Goal: Communication & Community: Answer question/provide support

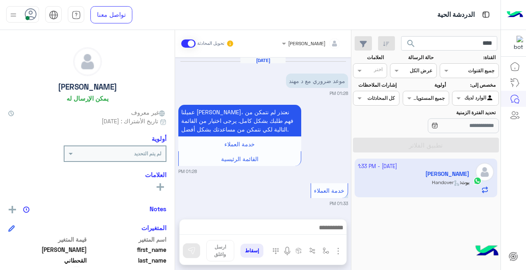
click at [426, 41] on input "****" at bounding box center [449, 43] width 97 height 15
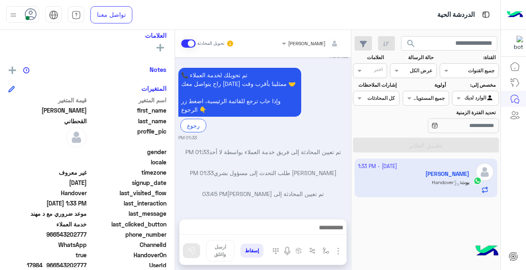
click at [406, 44] on span "search" at bounding box center [411, 44] width 10 height 10
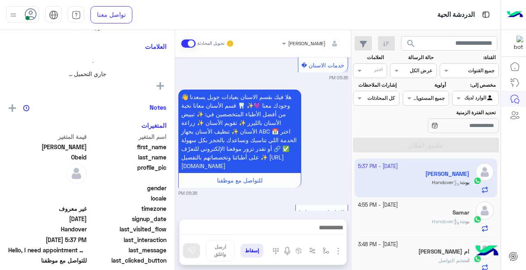
scroll to position [139, 0]
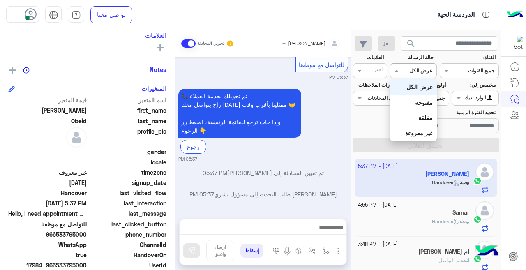
click at [419, 74] on div "عرض الكل" at bounding box center [421, 70] width 23 height 7
click at [423, 132] on b "غير مقروءة" at bounding box center [419, 132] width 28 height 7
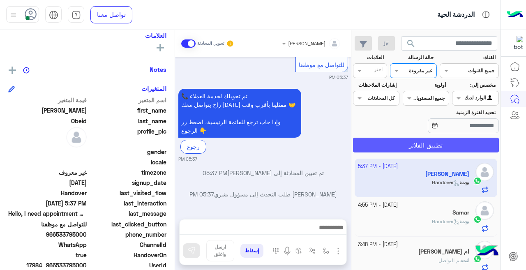
click at [418, 144] on button "تطبيق الفلاتر" at bounding box center [426, 145] width 146 height 15
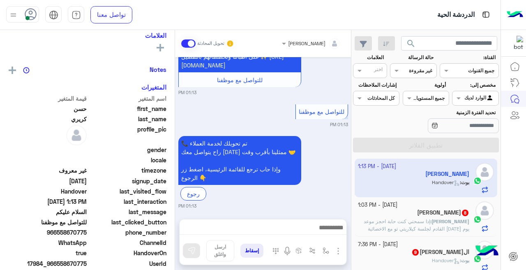
scroll to position [139, 0]
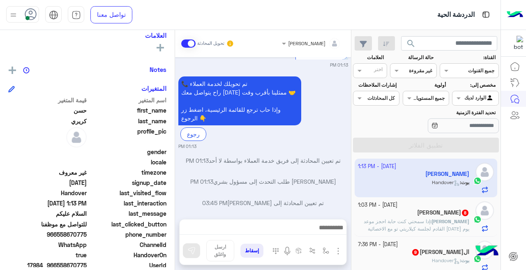
click at [397, 204] on small "[DATE] - 1:03 PM" at bounding box center [377, 205] width 39 height 8
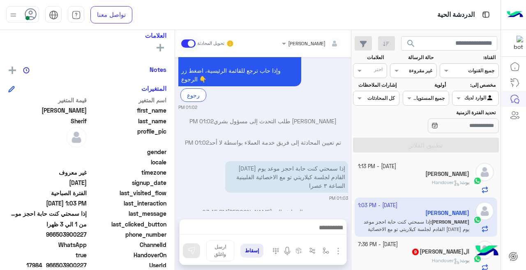
scroll to position [693, 0]
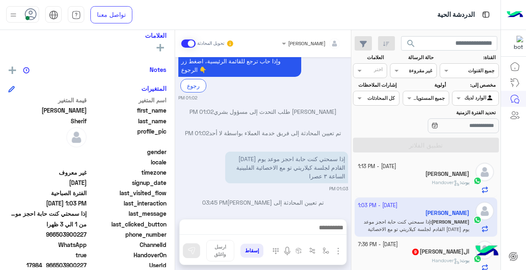
click at [419, 254] on span "9" at bounding box center [415, 252] width 7 height 7
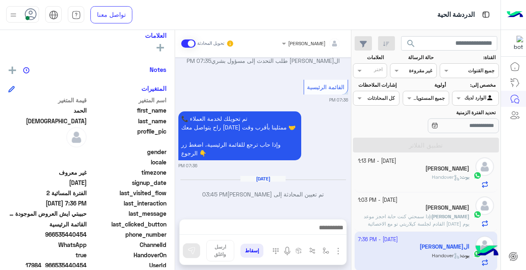
scroll to position [4, 0]
click at [431, 126] on icon at bounding box center [434, 125] width 7 height 7
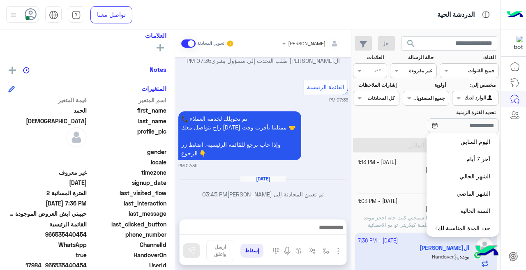
click at [374, 118] on div "تحديد الفترة الزمنية" at bounding box center [425, 122] width 149 height 26
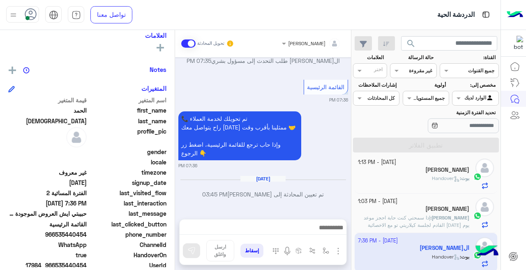
scroll to position [5, 0]
click at [420, 72] on input "text" at bounding box center [422, 69] width 19 height 7
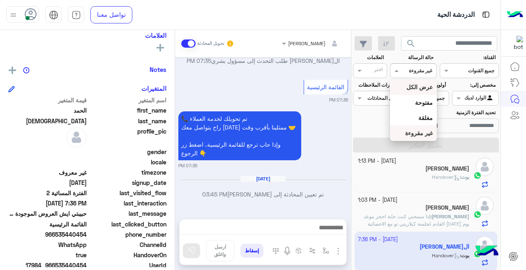
click at [411, 85] on b "عرض الكل" at bounding box center [419, 86] width 26 height 7
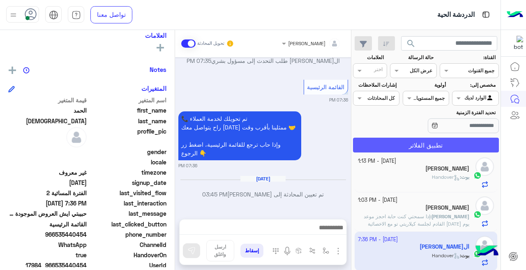
click at [432, 144] on button "تطبيق الفلاتر" at bounding box center [426, 145] width 146 height 15
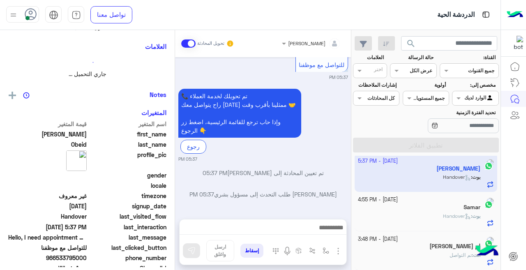
scroll to position [139, 0]
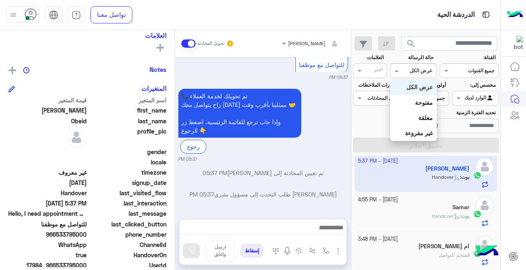
click at [415, 72] on input "text" at bounding box center [422, 69] width 19 height 7
click at [407, 136] on b "غير مقروءة" at bounding box center [419, 132] width 28 height 7
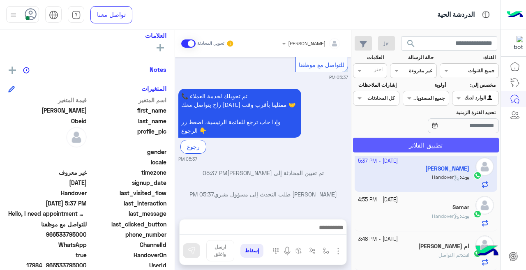
click at [402, 140] on button "تطبيق الفلاتر" at bounding box center [426, 145] width 146 height 15
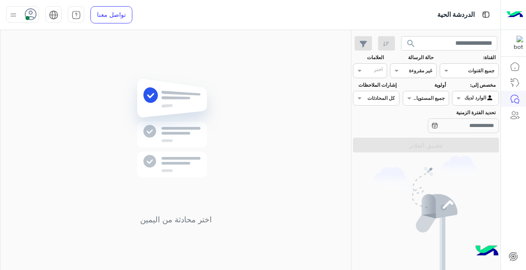
click at [475, 100] on input "text" at bounding box center [484, 97] width 19 height 7
click at [481, 116] on b "غير معينة" at bounding box center [475, 114] width 22 height 7
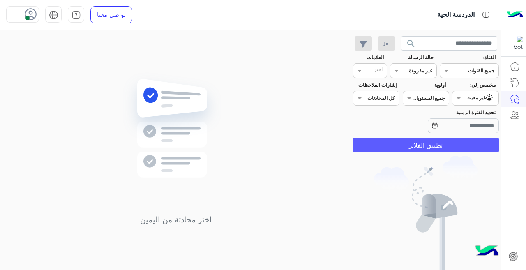
click at [446, 145] on button "تطبيق الفلاتر" at bounding box center [426, 145] width 146 height 15
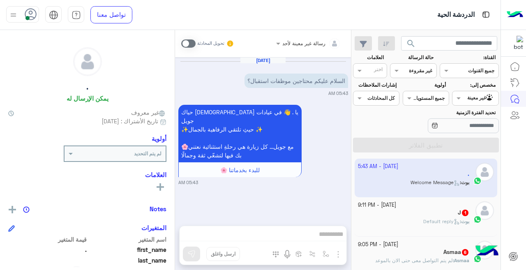
click at [425, 217] on div "J 1" at bounding box center [414, 213] width 112 height 9
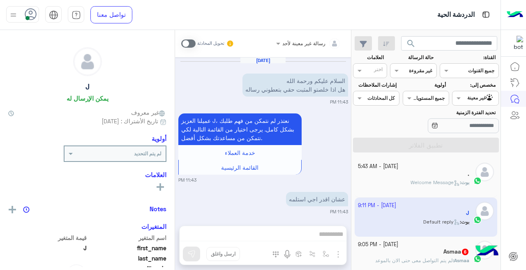
scroll to position [206, 0]
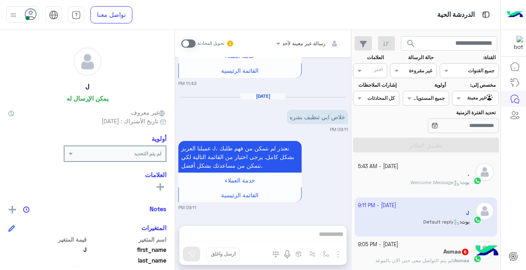
click at [410, 181] on span "Welcome Message" at bounding box center [434, 182] width 49 height 6
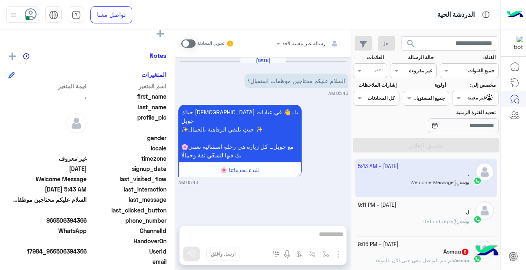
scroll to position [154, 0]
click at [190, 43] on span at bounding box center [188, 43] width 14 height 8
click at [292, 40] on div at bounding box center [308, 42] width 73 height 8
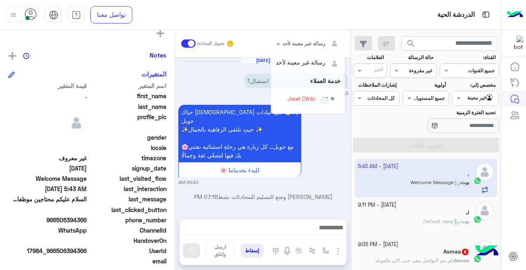
drag, startPoint x: 291, startPoint y: 90, endPoint x: 269, endPoint y: 81, distance: 24.5
click at [271, 81] on div "رسالة غير معينة لأحد خدمة العملاء Jwel Clinic [PERSON_NAME]" at bounding box center [308, 112] width 74 height 120
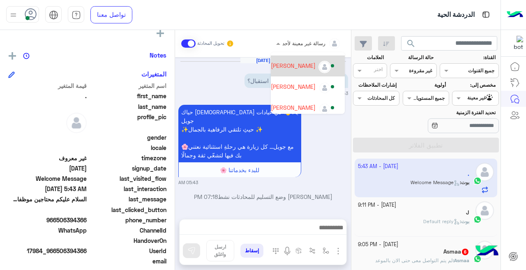
click at [276, 69] on div "[PERSON_NAME]" at bounding box center [293, 65] width 45 height 9
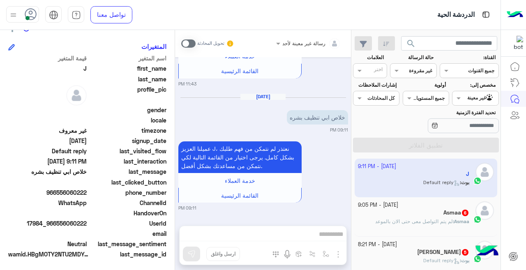
click at [318, 235] on div "رسالة غير معينة لأحد تحويل المحادثة [DATE] السلام عليكم ورحمة الله هل اذا خلصتو…" at bounding box center [263, 151] width 176 height 243
drag, startPoint x: 318, startPoint y: 235, endPoint x: 237, endPoint y: 159, distance: 110.8
click at [318, 234] on div "رسالة غير معينة لأحد تحويل المحادثة [DATE] السلام عليكم ورحمة الله هل اذا خلصتو…" at bounding box center [263, 151] width 176 height 243
click at [184, 46] on span at bounding box center [188, 43] width 14 height 8
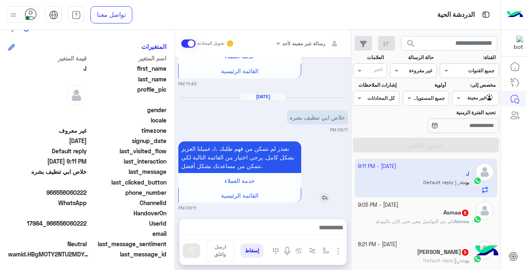
scroll to position [249, 0]
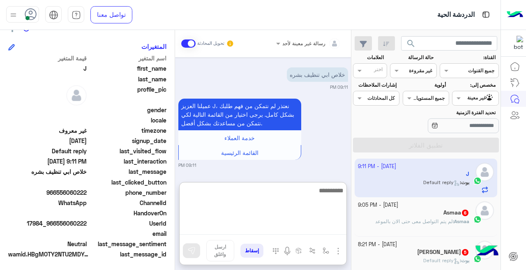
click at [230, 231] on textarea at bounding box center [263, 209] width 167 height 49
click at [319, 189] on textarea "**********" at bounding box center [263, 209] width 167 height 49
type textarea "**********"
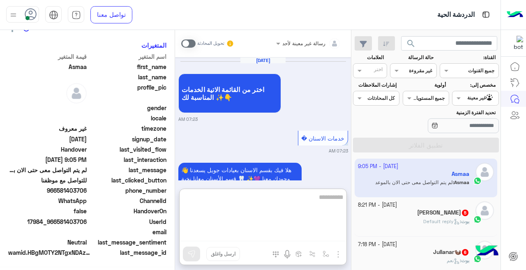
scroll to position [358, 0]
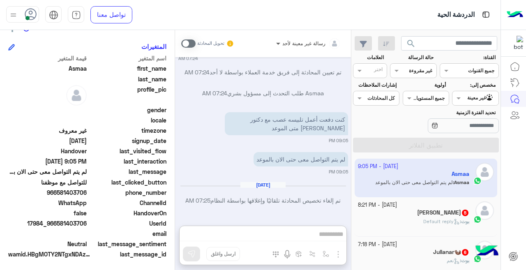
click at [277, 45] on span at bounding box center [277, 43] width 10 height 9
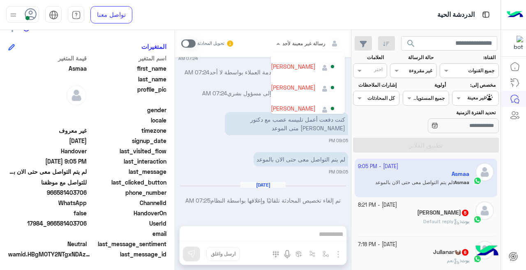
scroll to position [54, 0]
click at [279, 73] on div "[PERSON_NAME]" at bounding box center [308, 65] width 74 height 21
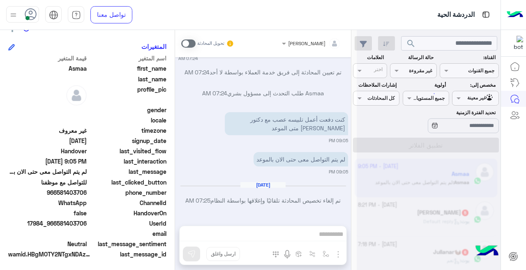
click at [191, 43] on span at bounding box center [188, 43] width 14 height 8
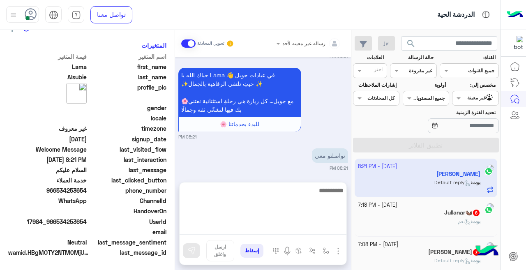
scroll to position [181, 0]
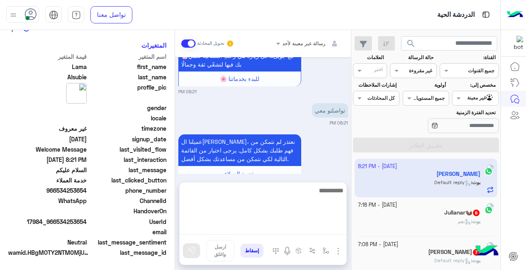
click at [279, 224] on textarea at bounding box center [263, 209] width 167 height 49
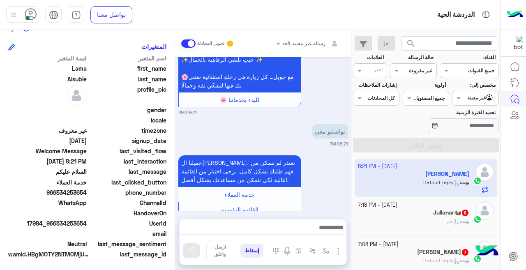
scroll to position [366, 0]
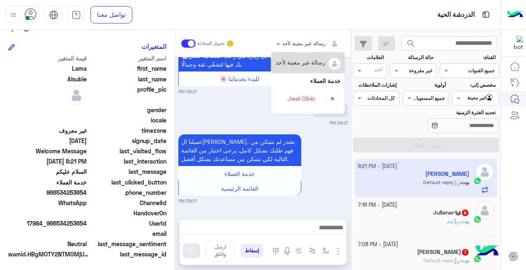
click at [304, 43] on input "text" at bounding box center [319, 42] width 44 height 7
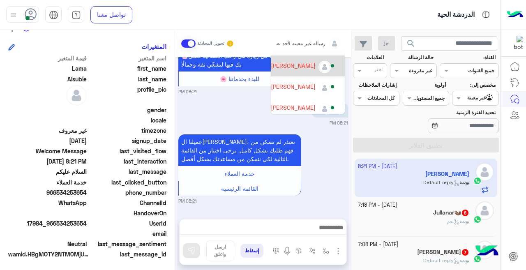
click at [281, 68] on div "[PERSON_NAME]" at bounding box center [293, 65] width 45 height 9
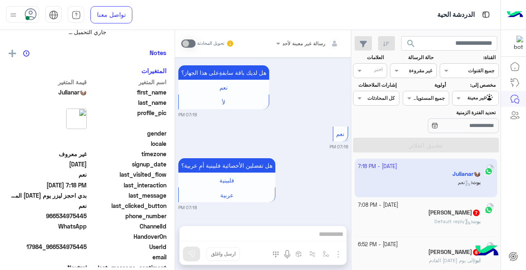
scroll to position [181, 0]
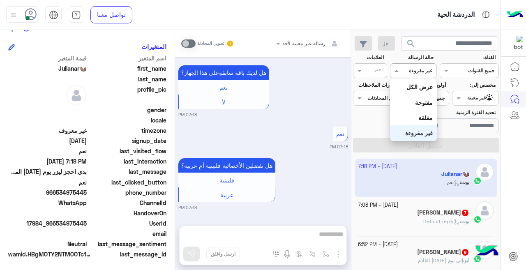
click at [406, 67] on div at bounding box center [413, 70] width 46 height 8
click at [414, 88] on b "عرض الكل" at bounding box center [419, 86] width 26 height 7
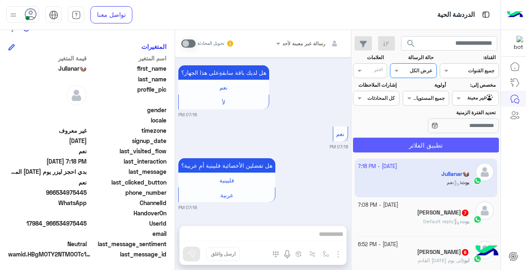
click at [419, 143] on button "تطبيق الفلاتر" at bounding box center [426, 145] width 146 height 15
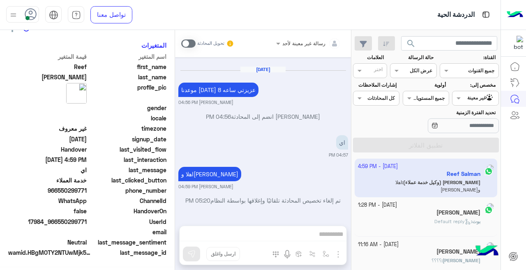
scroll to position [181, 0]
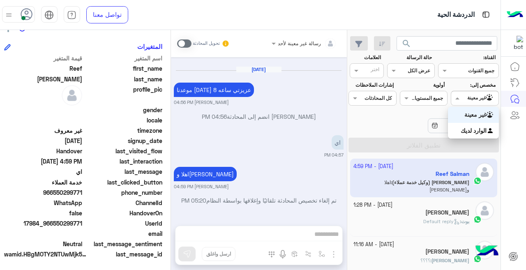
click at [463, 97] on div at bounding box center [474, 97] width 47 height 8
click at [478, 127] on b "الوارد لديك" at bounding box center [473, 130] width 26 height 7
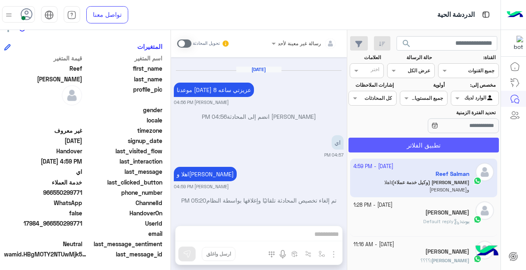
click at [471, 138] on button "تطبيق الفلاتر" at bounding box center [423, 145] width 150 height 15
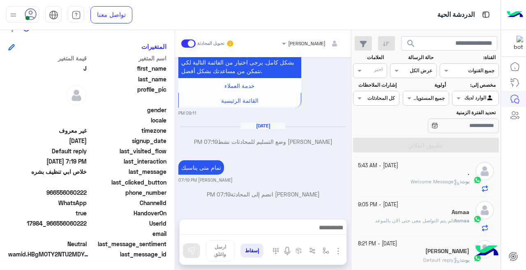
scroll to position [277, 0]
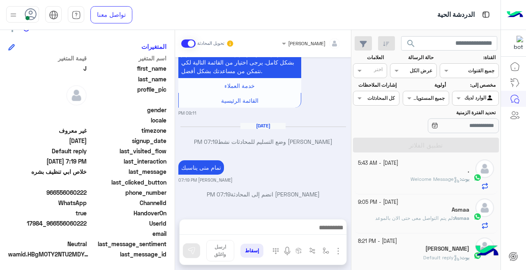
click at [389, 208] on div "Asmaa" at bounding box center [414, 210] width 112 height 9
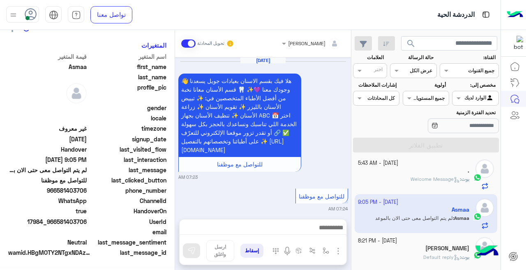
scroll to position [281, 0]
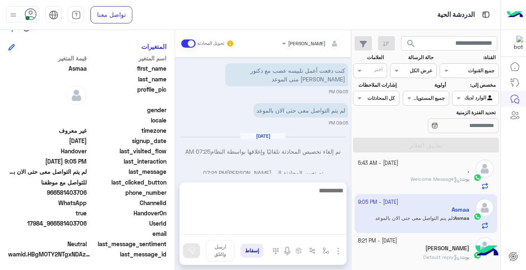
click at [316, 230] on textarea at bounding box center [263, 209] width 167 height 49
type textarea "**********"
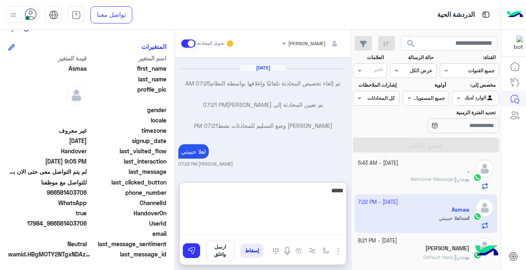
scroll to position [371, 0]
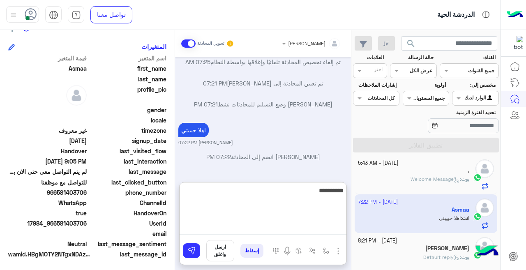
type textarea "**********"
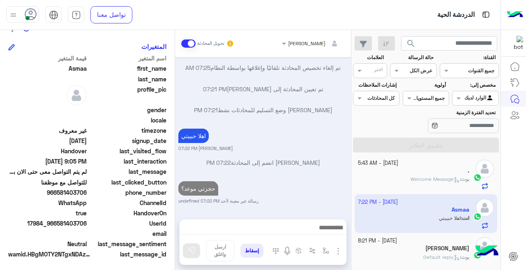
click at [419, 250] on div "[PERSON_NAME]" at bounding box center [414, 249] width 112 height 9
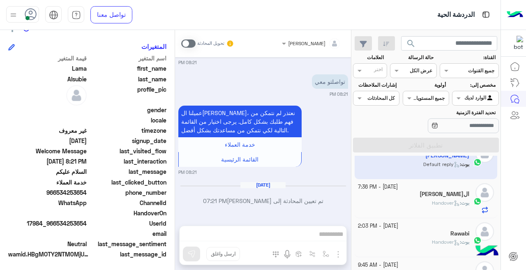
scroll to position [359, 0]
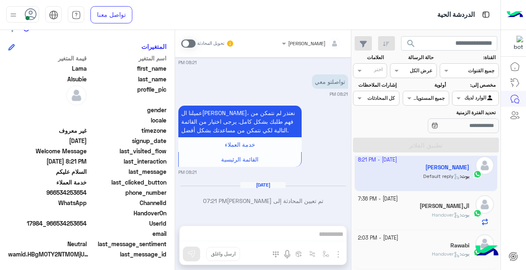
click at [432, 254] on span "Handover" at bounding box center [446, 254] width 28 height 6
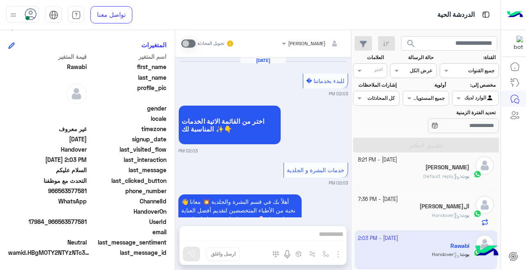
scroll to position [285, 0]
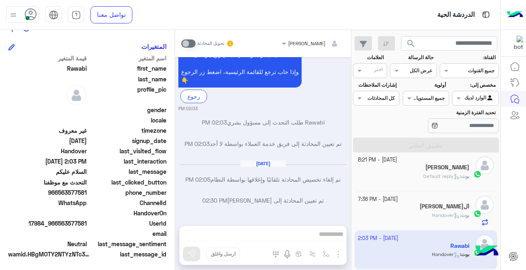
drag, startPoint x: 174, startPoint y: 180, endPoint x: 177, endPoint y: 166, distance: 13.4
click at [177, 166] on mat-drawer-container "[PERSON_NAME] تحويل المحادثة [DATE] للبدء بخدماتنا � 02:03 PM اختر من القائمة ا…" at bounding box center [175, 151] width 351 height 243
click at [179, 160] on div "[DATE] للبدء بخدماتنا � 02:03 PM اختر من القائمة الاتية الخدمات المناسبة لك ✨👇 …" at bounding box center [263, 137] width 176 height 160
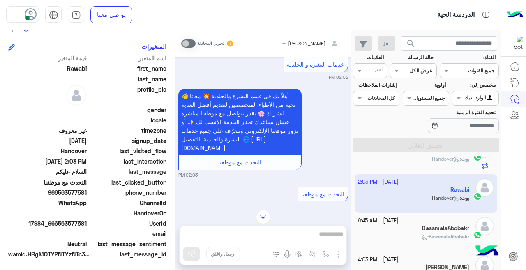
scroll to position [417, 0]
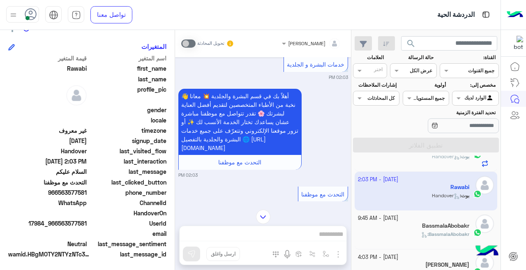
click at [398, 232] on div "BassmalaAbobakr :" at bounding box center [414, 237] width 112 height 14
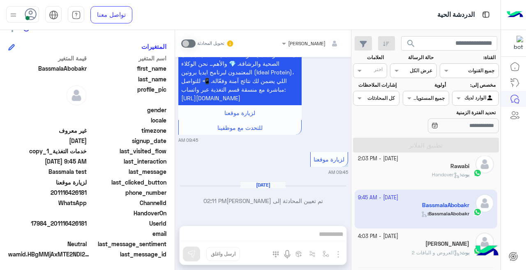
scroll to position [446, 0]
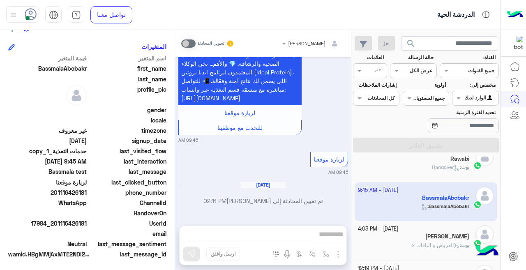
click at [389, 245] on div "بوت : العروض و الباقات 2" at bounding box center [414, 249] width 112 height 14
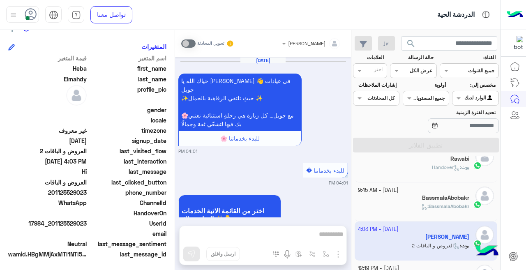
scroll to position [435, 0]
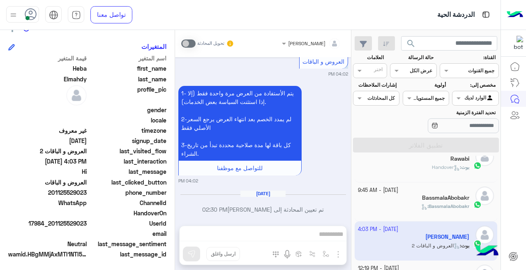
click at [423, 205] on icon at bounding box center [424, 207] width 6 height 6
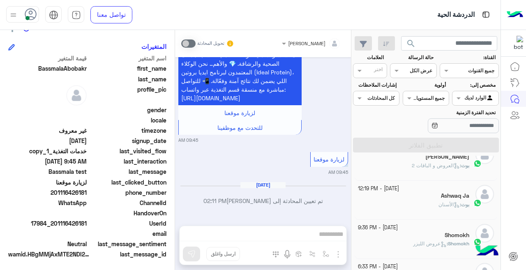
scroll to position [532, 0]
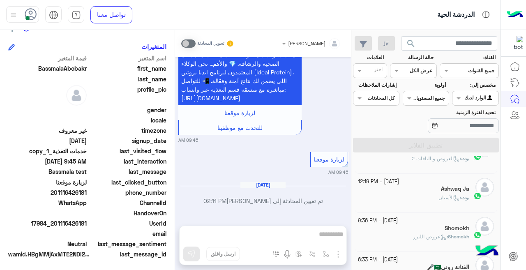
click at [364, 239] on div "Shomokh : عروض الليزر" at bounding box center [414, 240] width 112 height 14
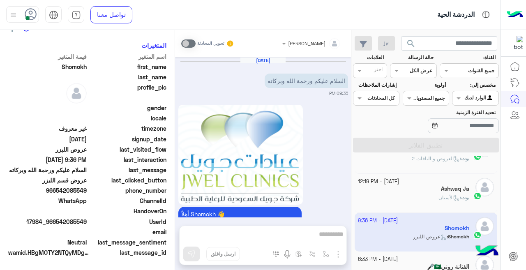
scroll to position [343, 0]
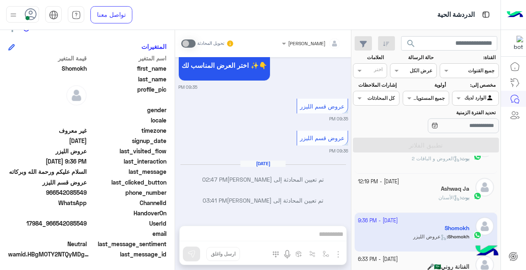
drag, startPoint x: 239, startPoint y: 181, endPoint x: 223, endPoint y: 176, distance: 16.4
